Goal: Check status: Check status

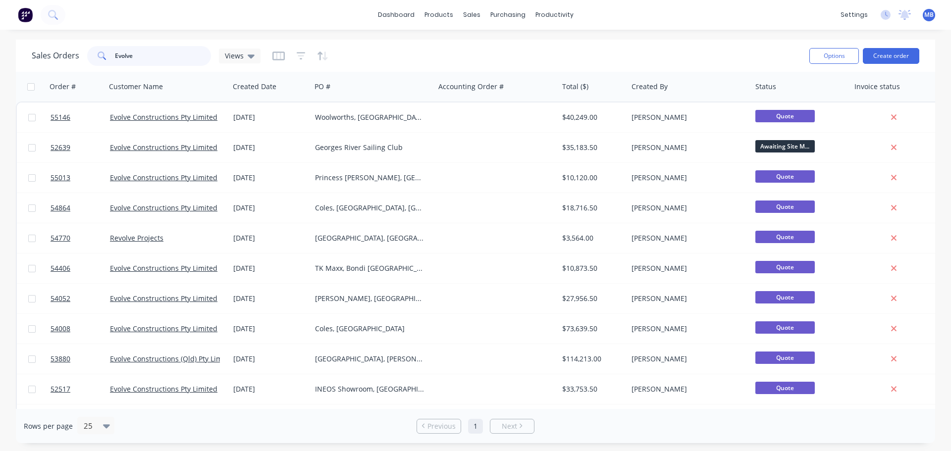
drag, startPoint x: 169, startPoint y: 57, endPoint x: 93, endPoint y: 48, distance: 76.8
click at [93, 48] on div "Evolve" at bounding box center [149, 56] width 124 height 20
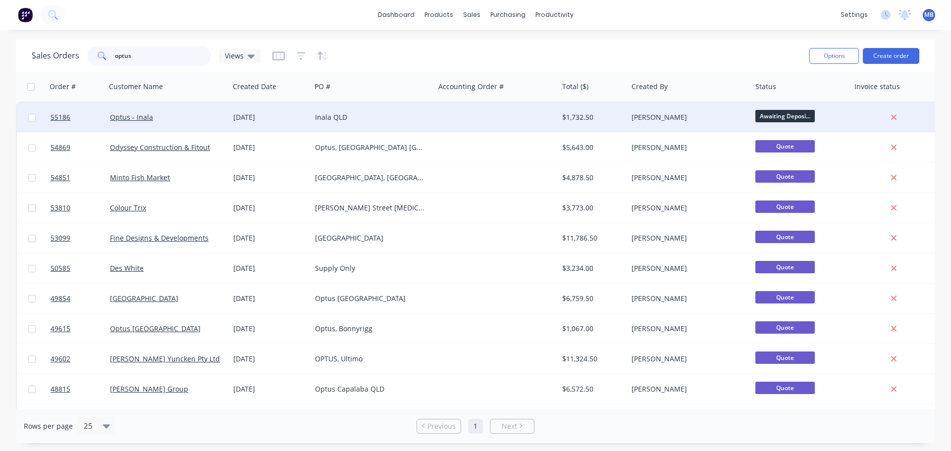
type input "optus"
click at [339, 115] on div "Inala QLD" at bounding box center [370, 117] width 110 height 10
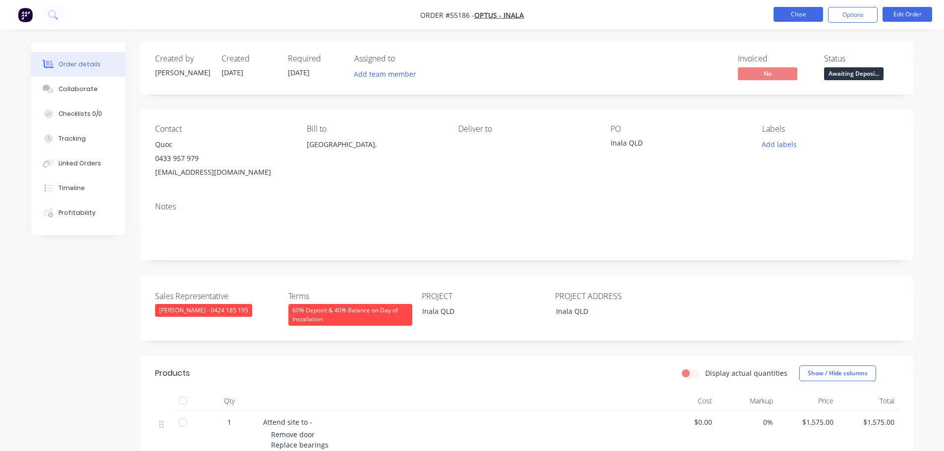
click at [787, 8] on button "Close" at bounding box center [799, 14] width 50 height 15
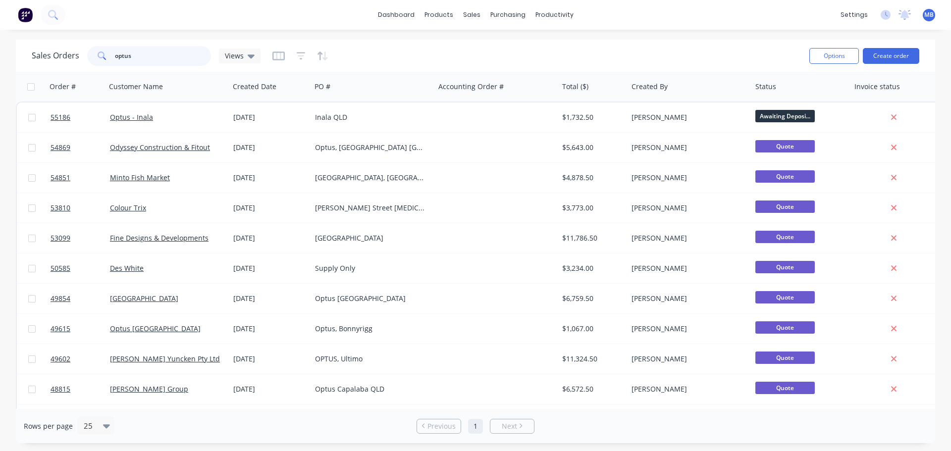
click at [147, 56] on input "optus" at bounding box center [163, 56] width 97 height 20
type input "o"
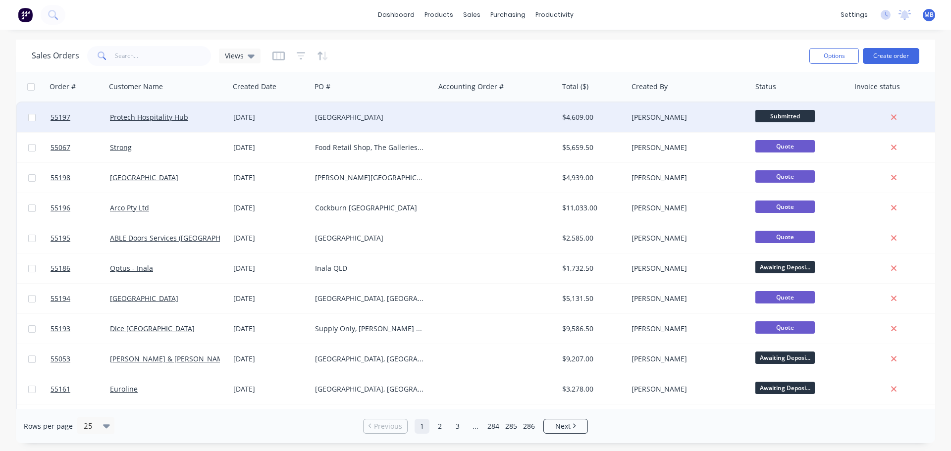
click at [338, 114] on div "[GEOGRAPHIC_DATA]" at bounding box center [370, 117] width 110 height 10
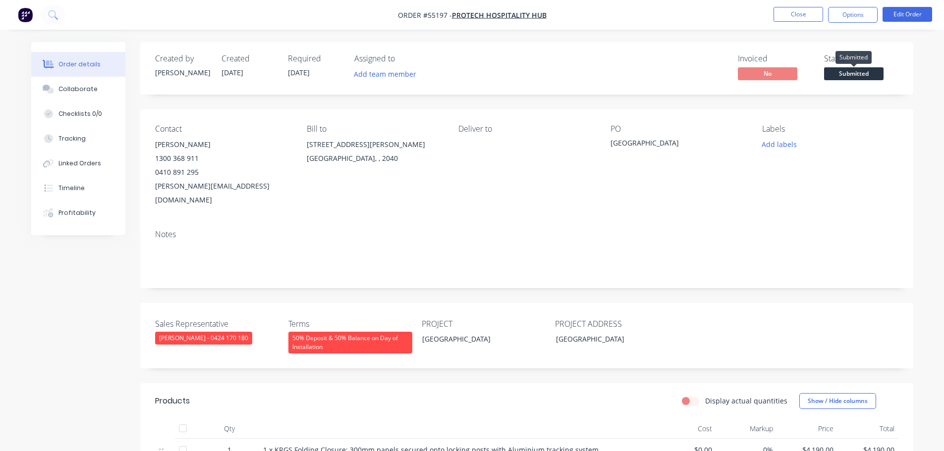
click at [840, 69] on span "Submitted" at bounding box center [853, 73] width 59 height 12
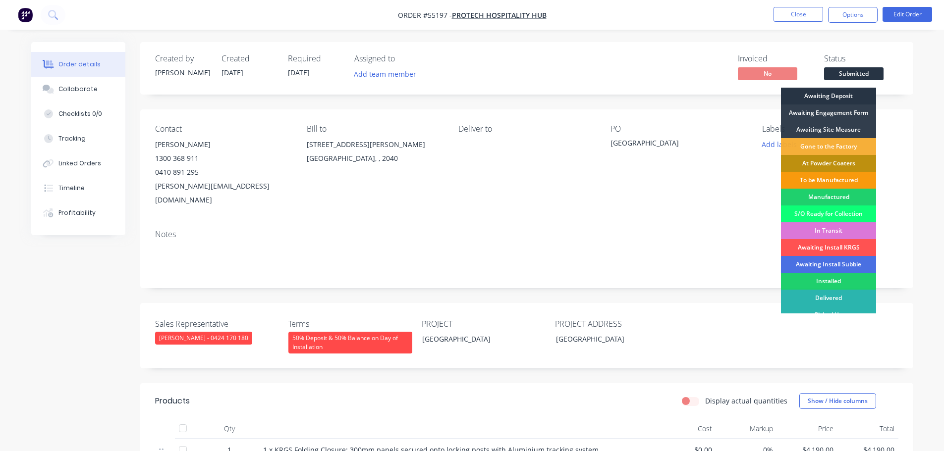
click at [823, 98] on div "Awaiting Deposit" at bounding box center [828, 96] width 95 height 17
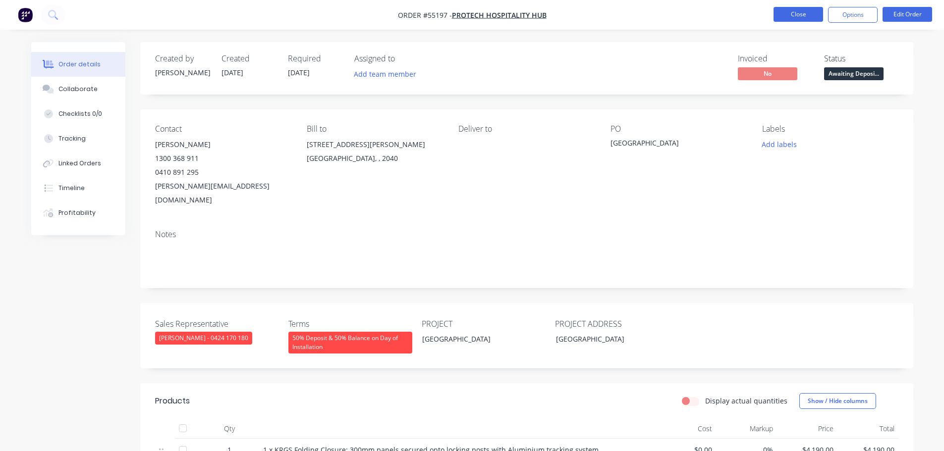
click at [792, 16] on button "Close" at bounding box center [799, 14] width 50 height 15
